Goal: Information Seeking & Learning: Learn about a topic

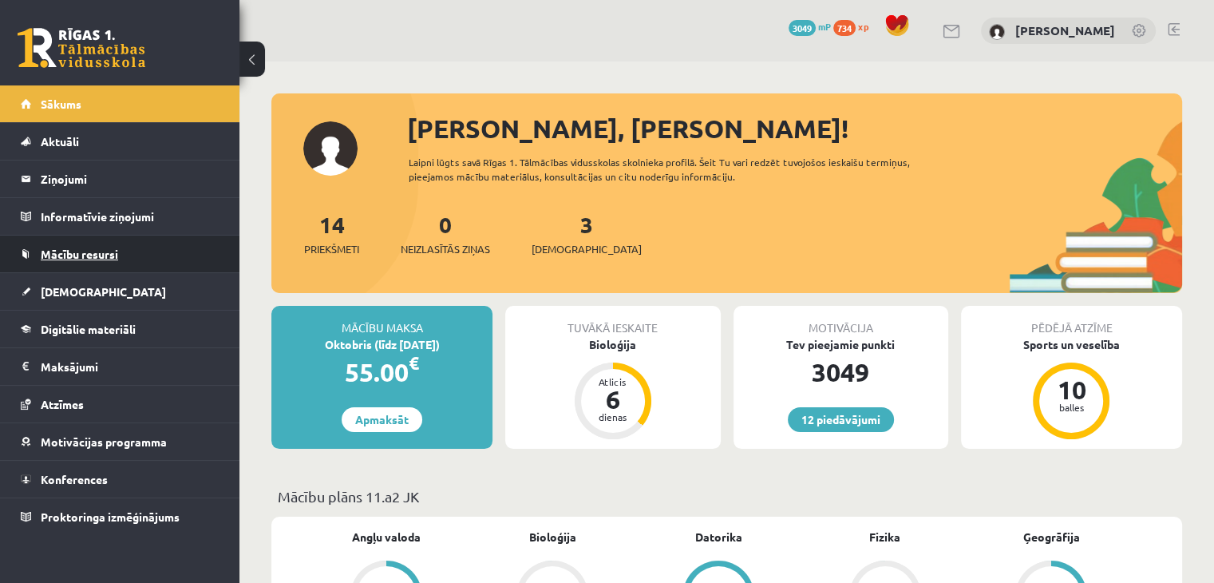
click at [64, 249] on span "Mācību resursi" at bounding box center [79, 254] width 77 height 14
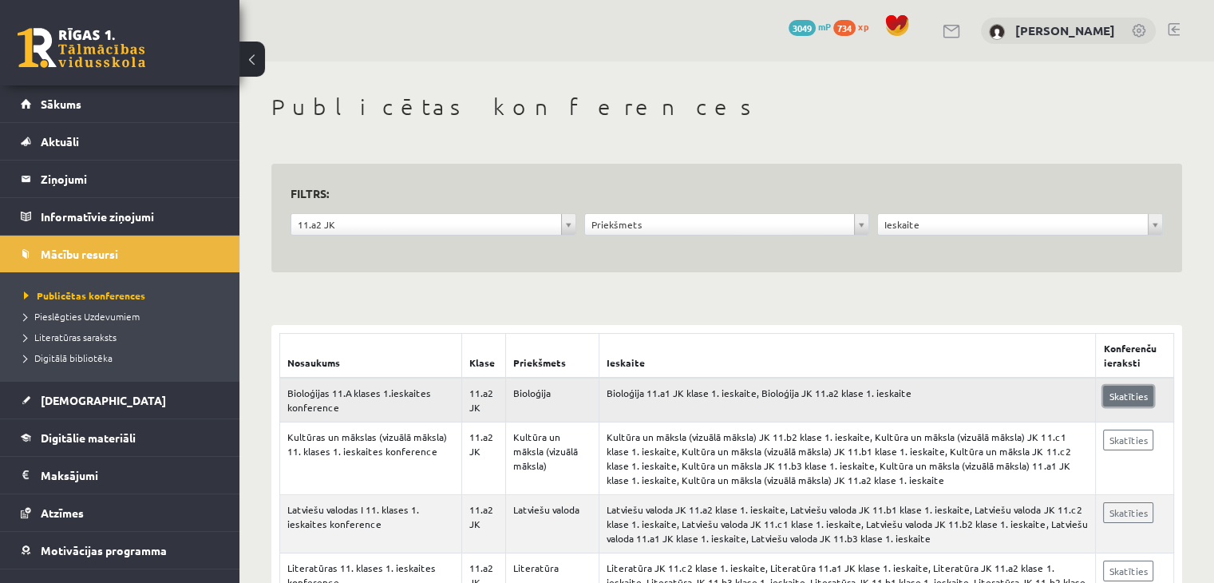
click at [1138, 390] on link "Skatīties" at bounding box center [1128, 396] width 50 height 21
